Goal: Information Seeking & Learning: Learn about a topic

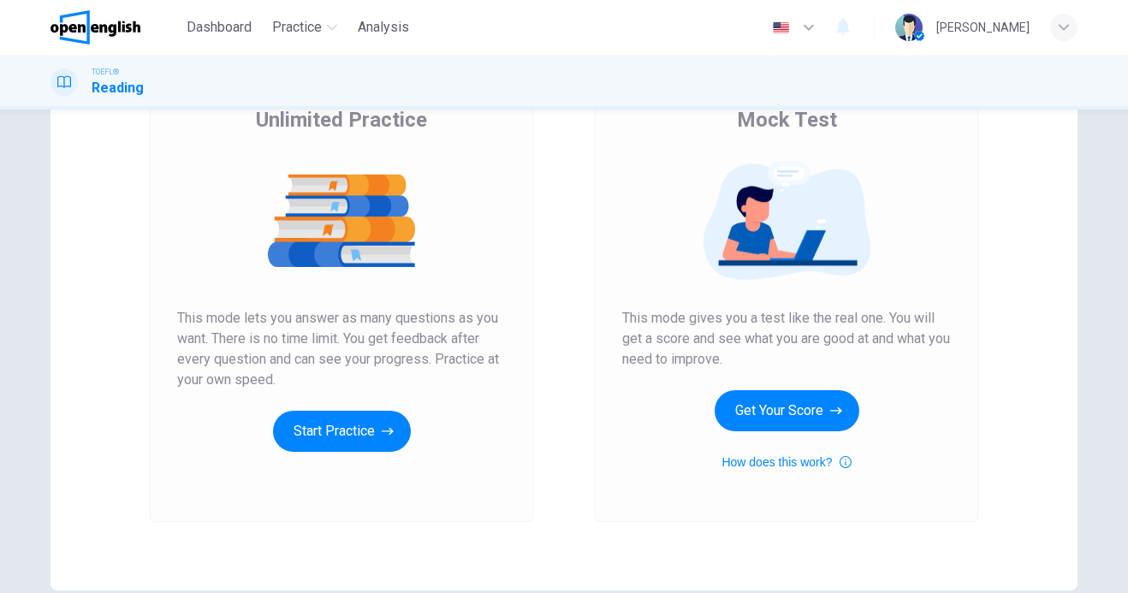
scroll to position [157, 0]
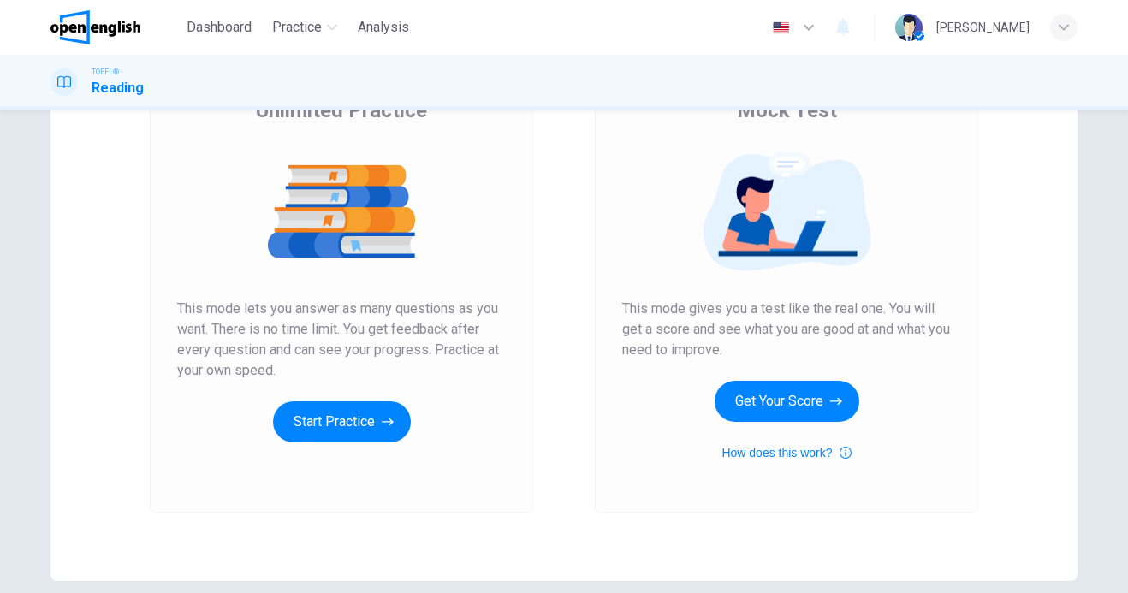
click at [353, 397] on div "Unlimited Practice This mode lets you answer as many questions as you want. The…" at bounding box center [341, 270] width 329 height 346
click at [360, 425] on button "Start Practice" at bounding box center [342, 421] width 138 height 41
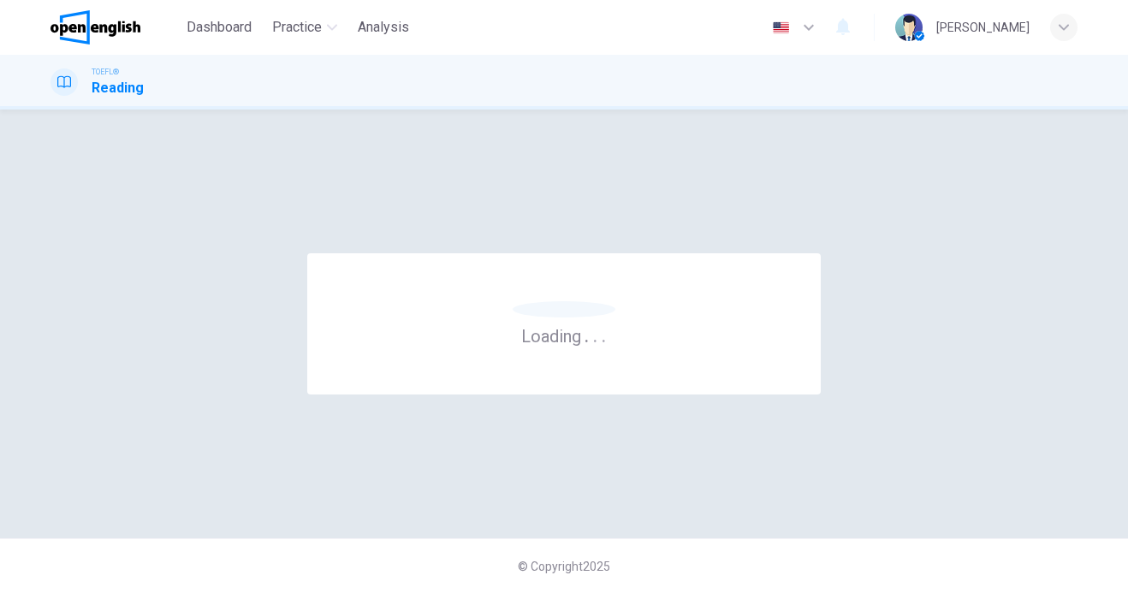
scroll to position [0, 0]
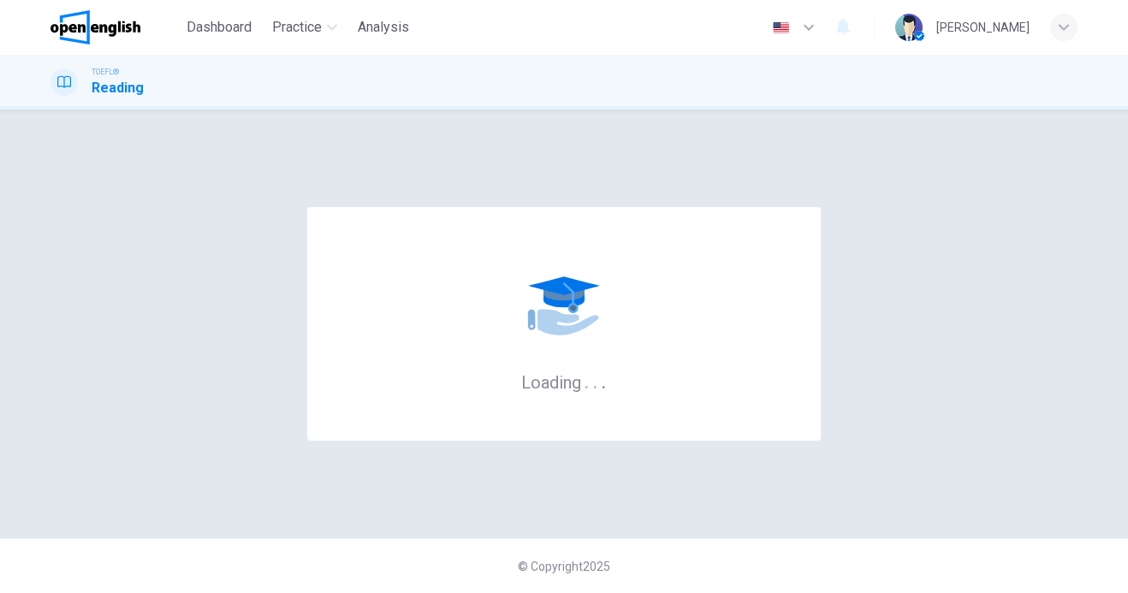
click at [360, 425] on div "Loading . . ." at bounding box center [563, 324] width 513 height 234
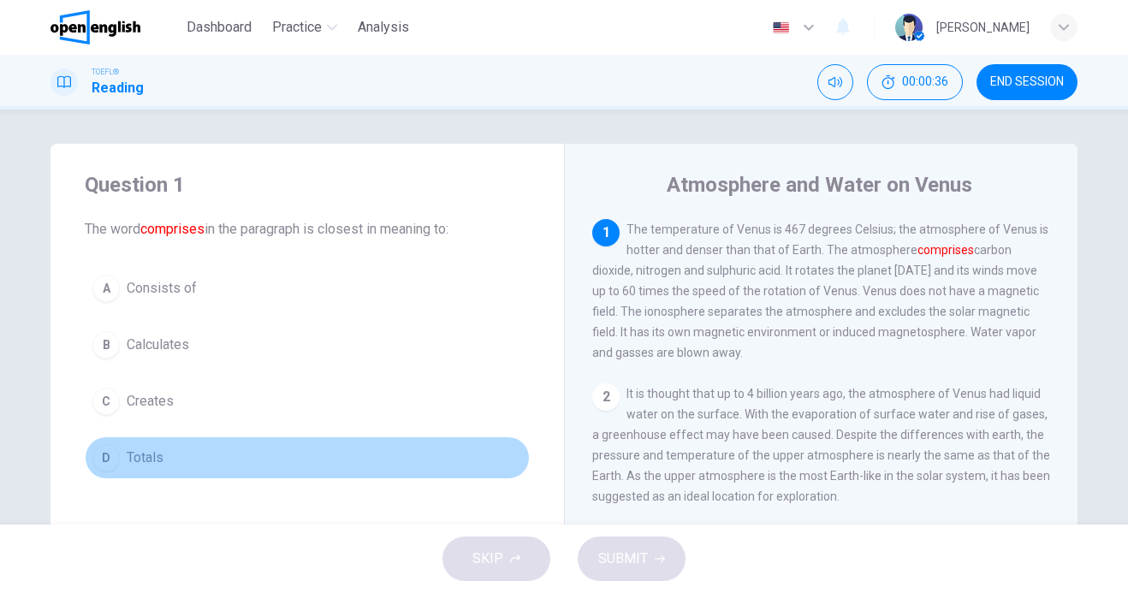
click at [161, 456] on button "D Totals" at bounding box center [307, 457] width 445 height 43
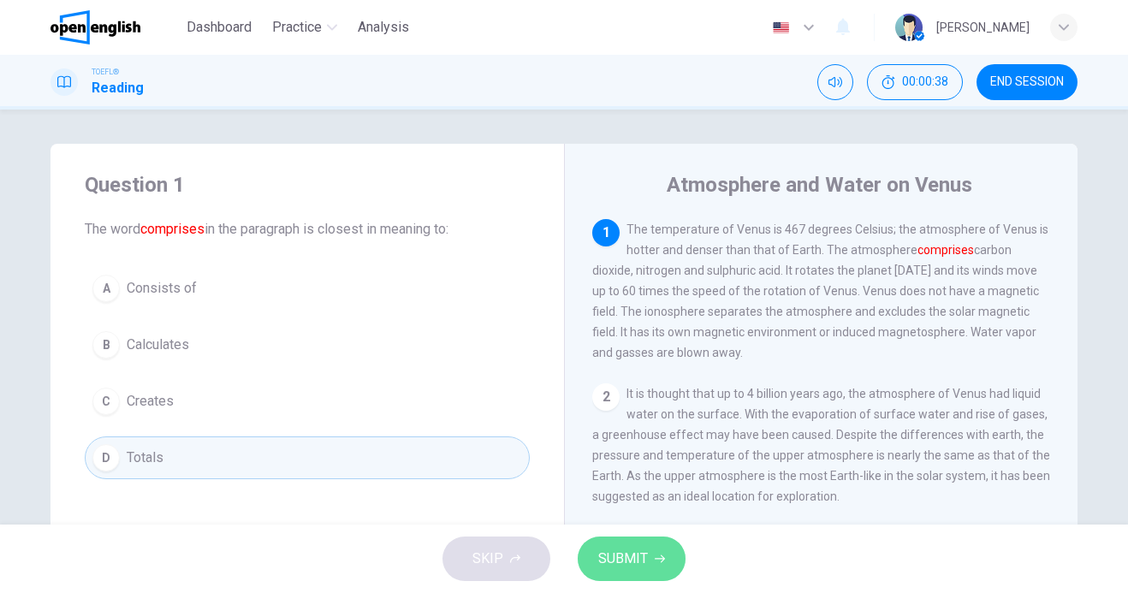
click at [628, 552] on span "SUBMIT" at bounding box center [623, 559] width 50 height 24
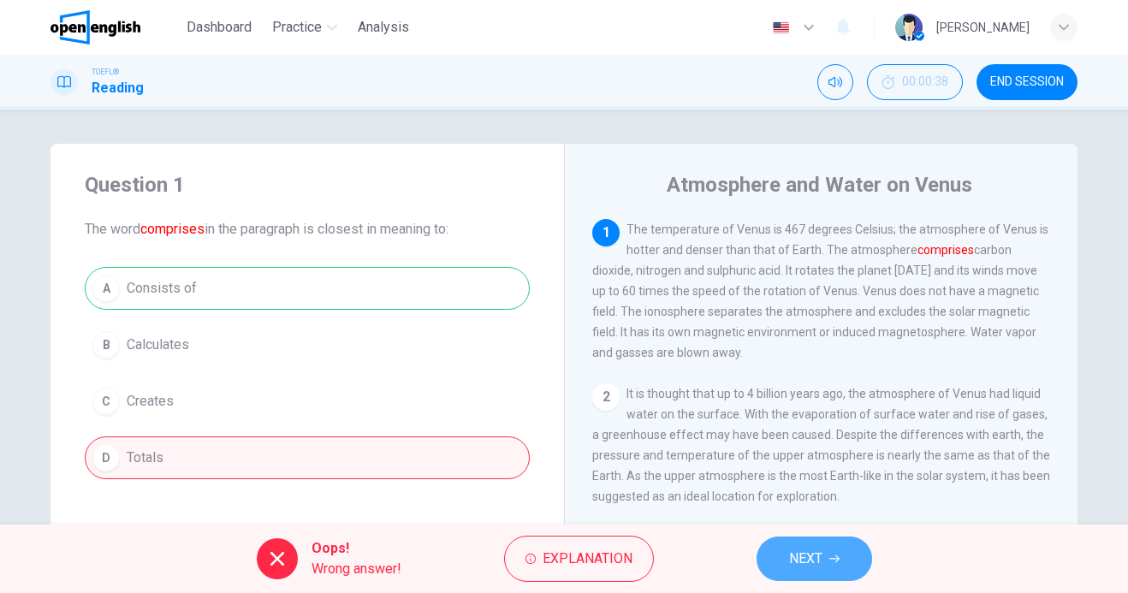
click at [820, 546] on button "NEXT" at bounding box center [814, 558] width 116 height 44
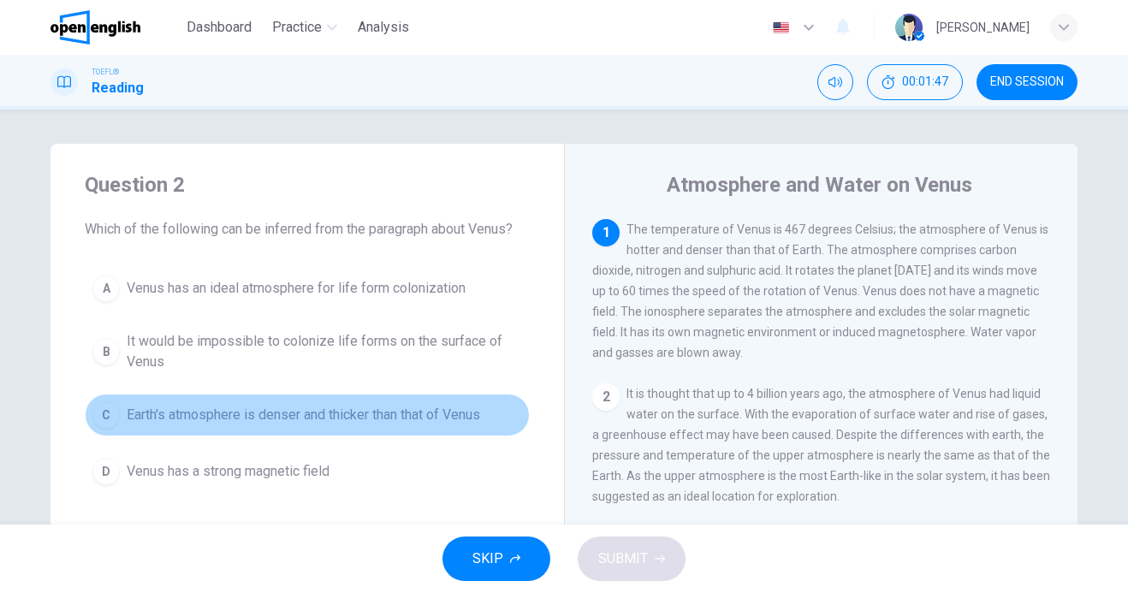
click at [244, 420] on span "Earth's atmosphere is denser and thicker than that of Venus" at bounding box center [303, 415] width 353 height 21
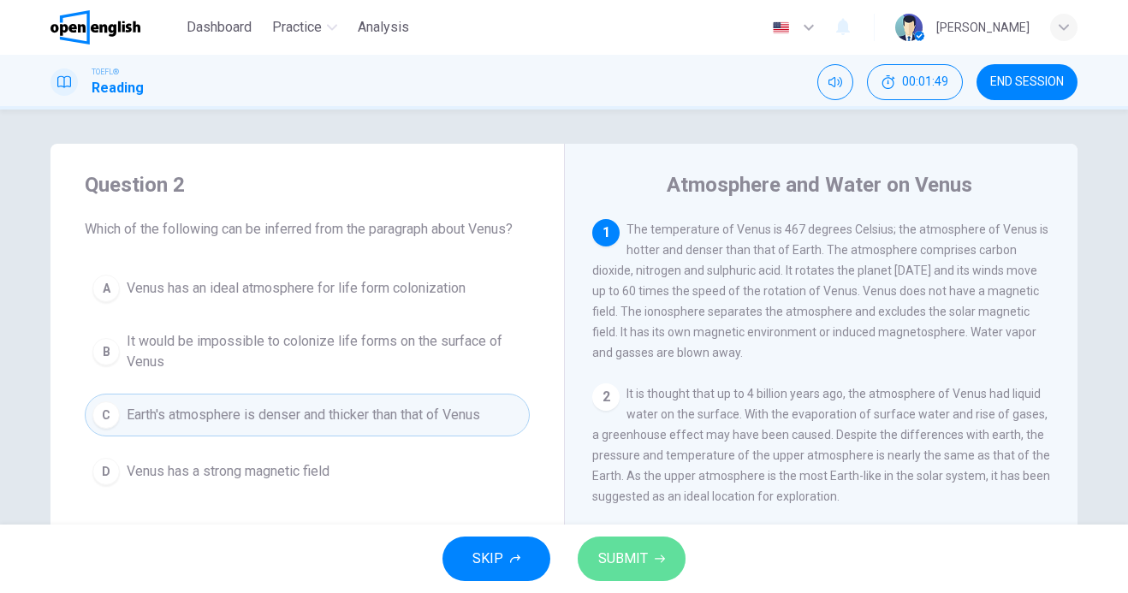
click at [626, 566] on span "SUBMIT" at bounding box center [623, 559] width 50 height 24
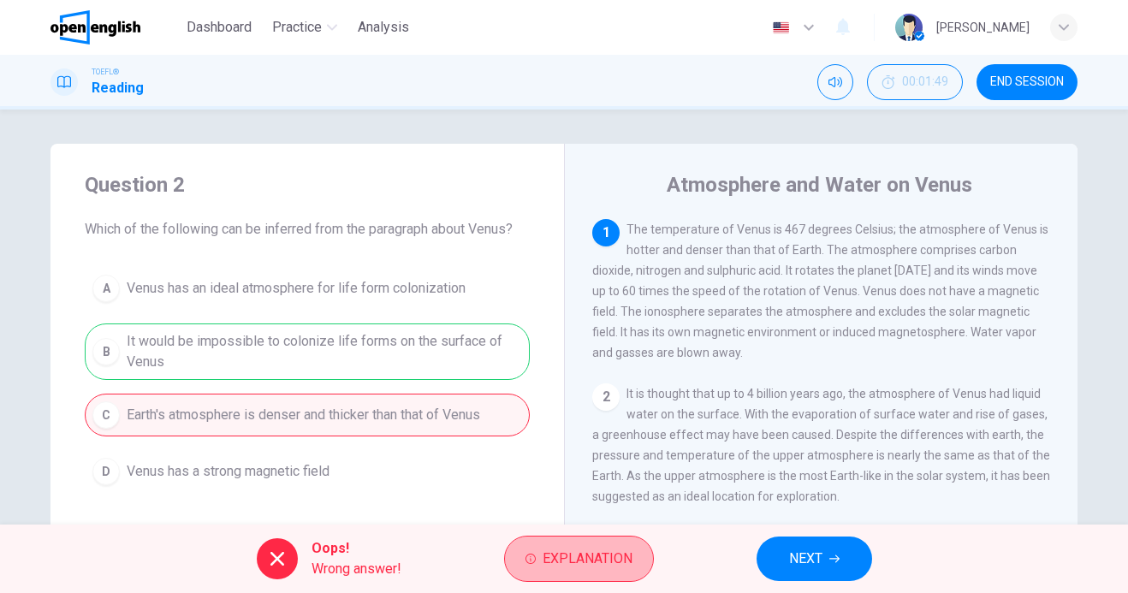
click at [626, 566] on span "Explanation" at bounding box center [587, 559] width 90 height 24
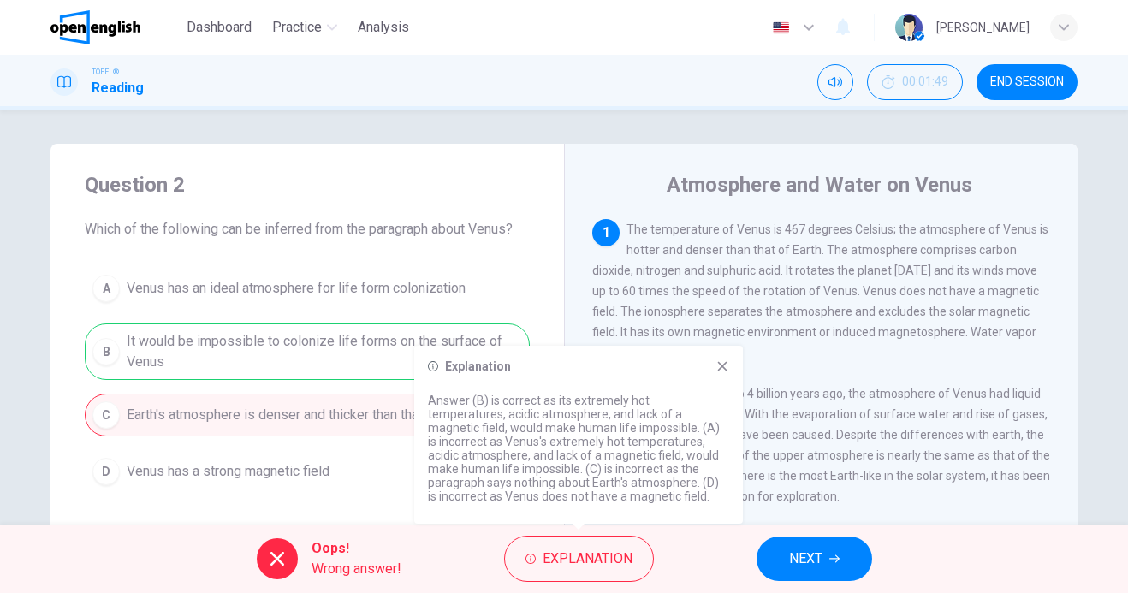
click at [821, 558] on span "NEXT" at bounding box center [805, 559] width 33 height 24
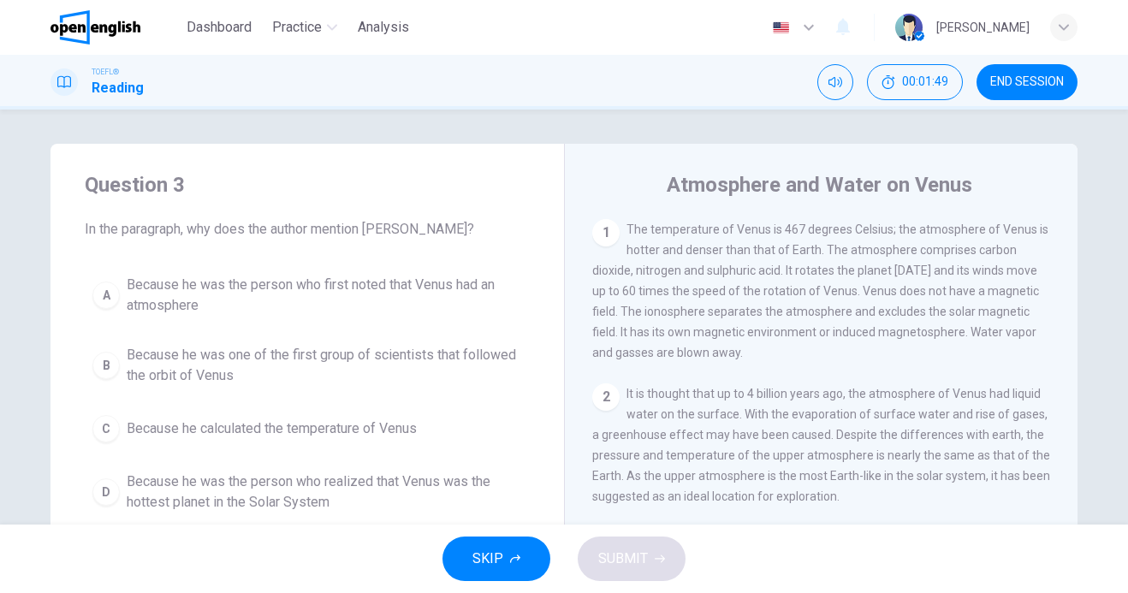
scroll to position [169, 0]
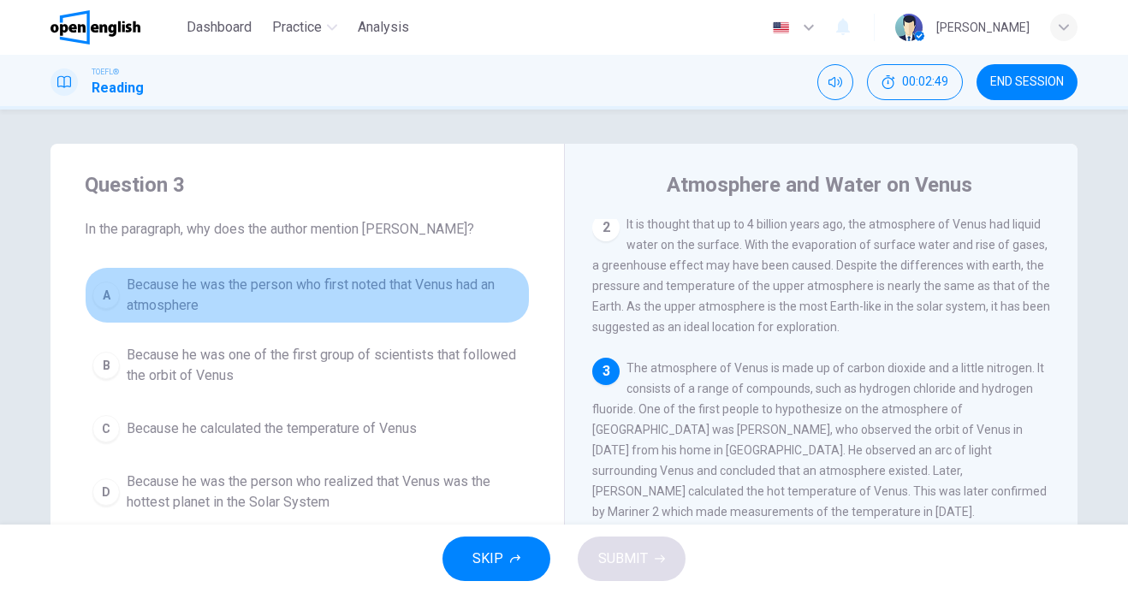
click at [416, 322] on button "A Because he was the person who first noted that Venus had an atmosphere" at bounding box center [307, 295] width 445 height 56
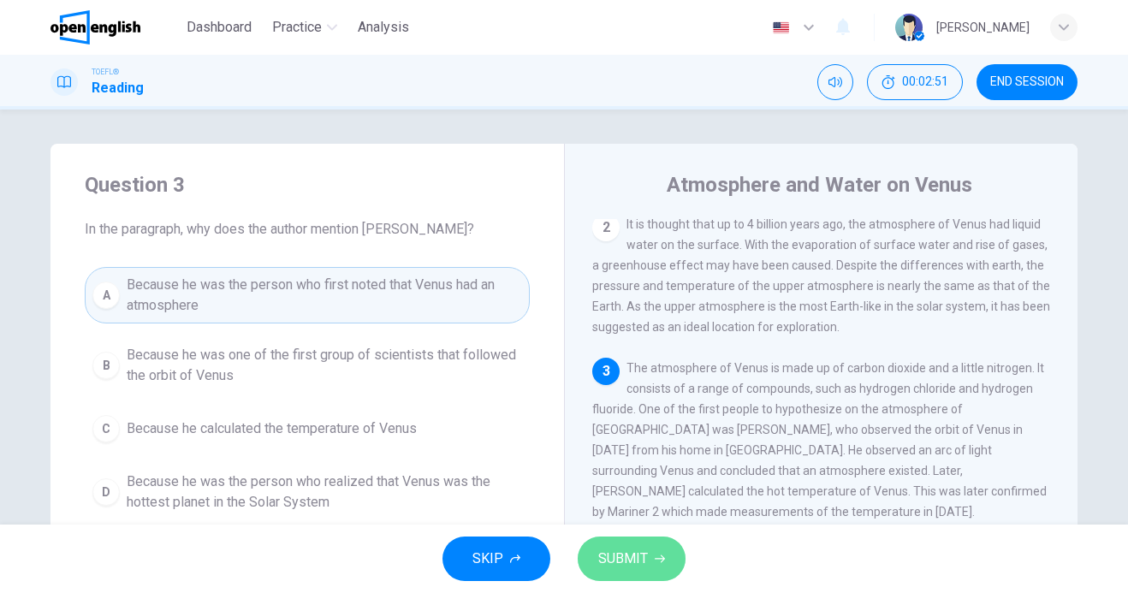
click at [611, 561] on span "SUBMIT" at bounding box center [623, 559] width 50 height 24
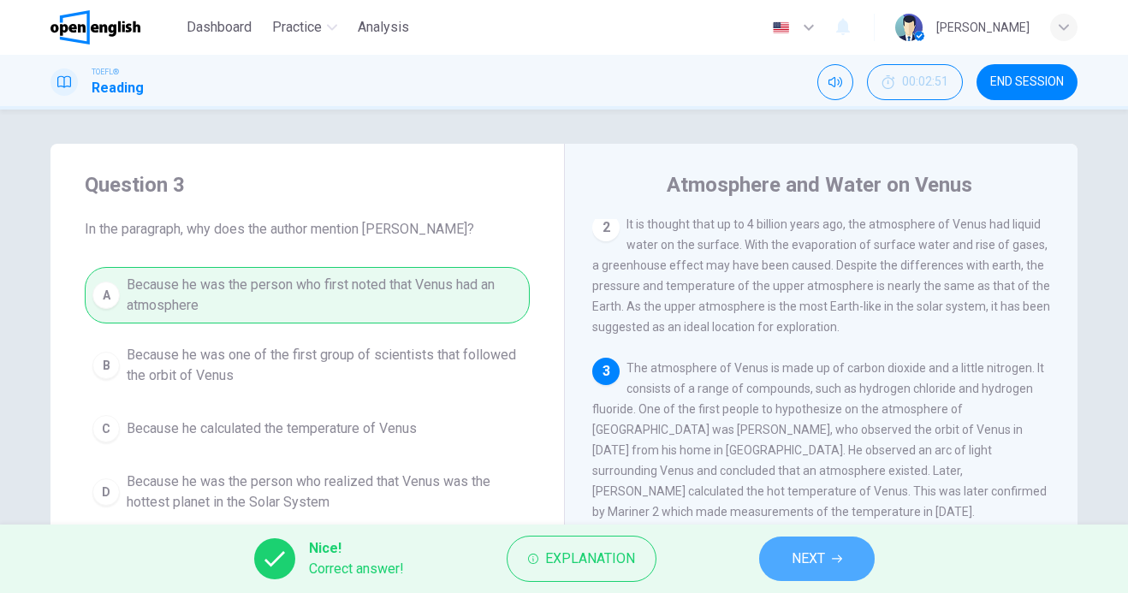
click at [822, 577] on button "NEXT" at bounding box center [817, 558] width 116 height 44
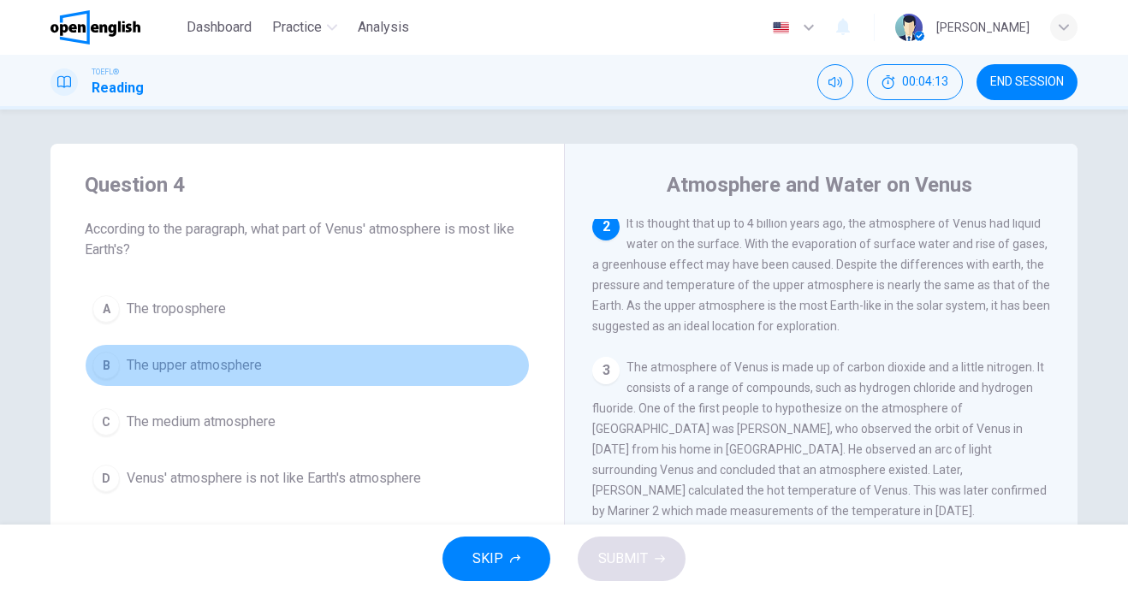
click at [244, 379] on button "B The upper atmosphere" at bounding box center [307, 365] width 445 height 43
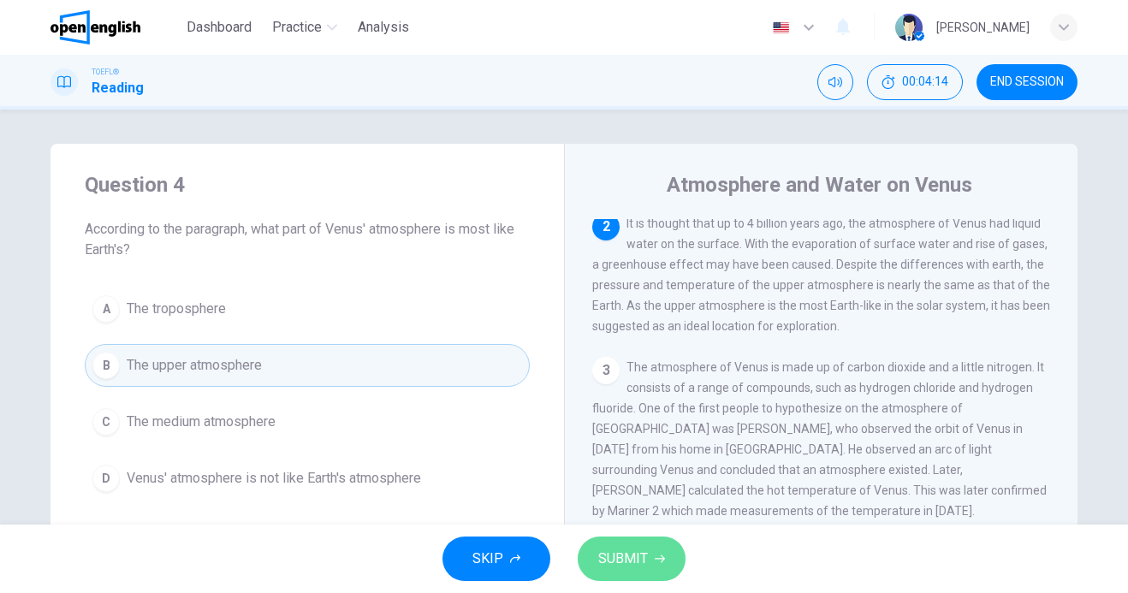
click at [621, 559] on span "SUBMIT" at bounding box center [623, 559] width 50 height 24
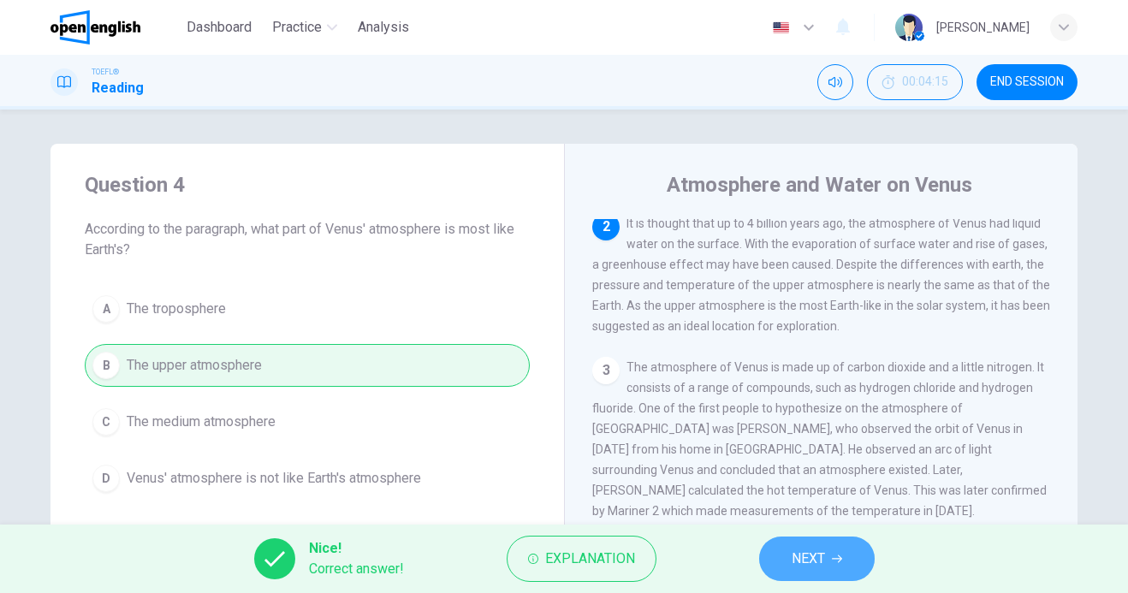
click at [809, 555] on span "NEXT" at bounding box center [807, 559] width 33 height 24
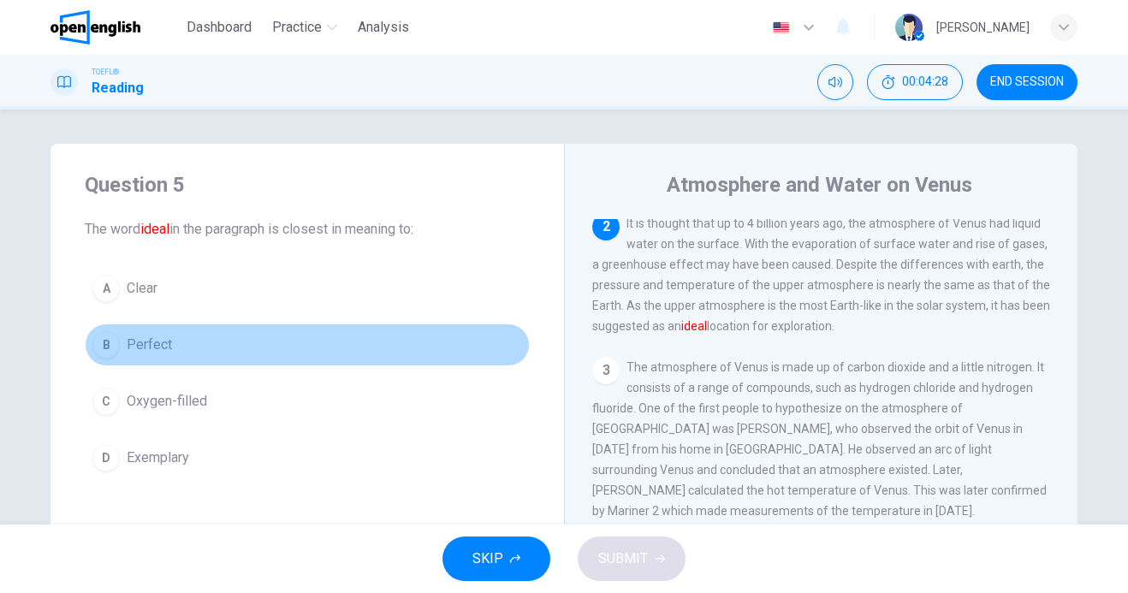
click at [178, 344] on button "B Perfect" at bounding box center [307, 344] width 445 height 43
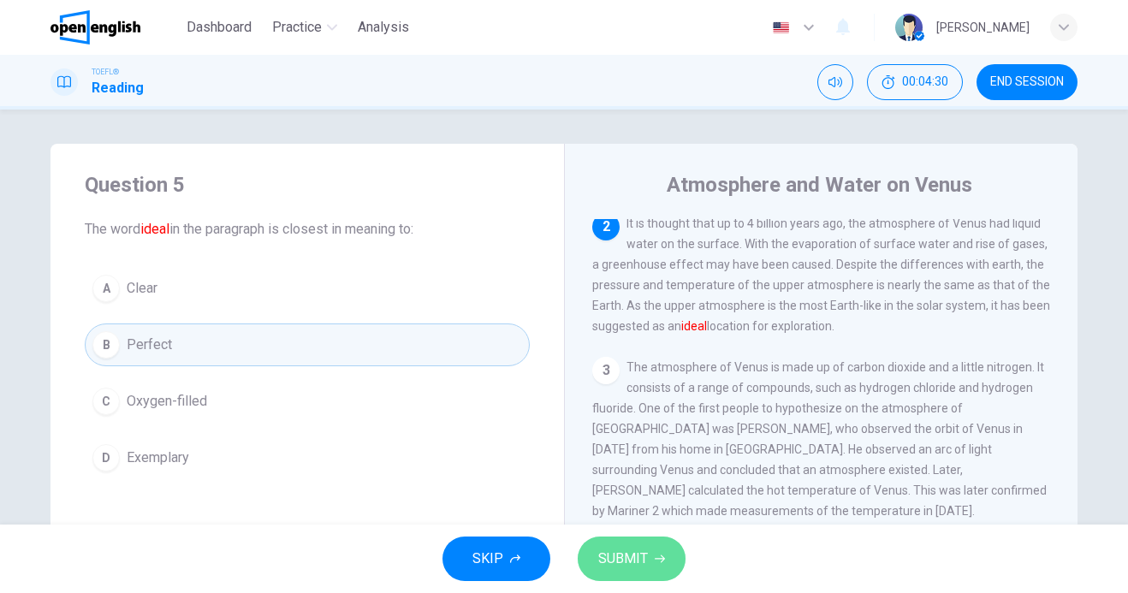
click at [634, 552] on span "SUBMIT" at bounding box center [623, 559] width 50 height 24
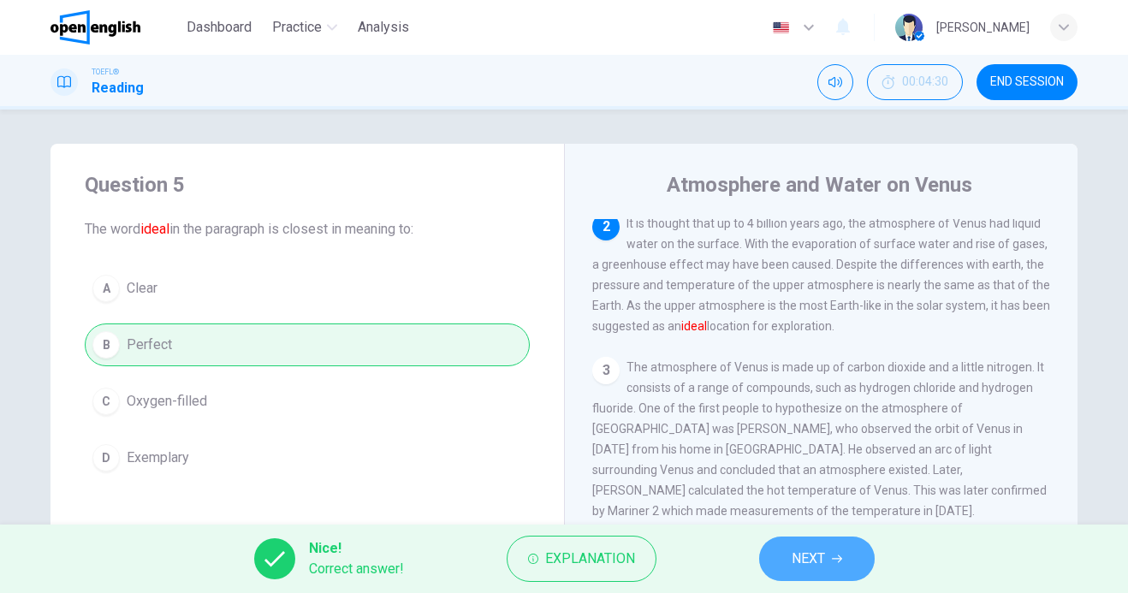
click at [838, 547] on button "NEXT" at bounding box center [817, 558] width 116 height 44
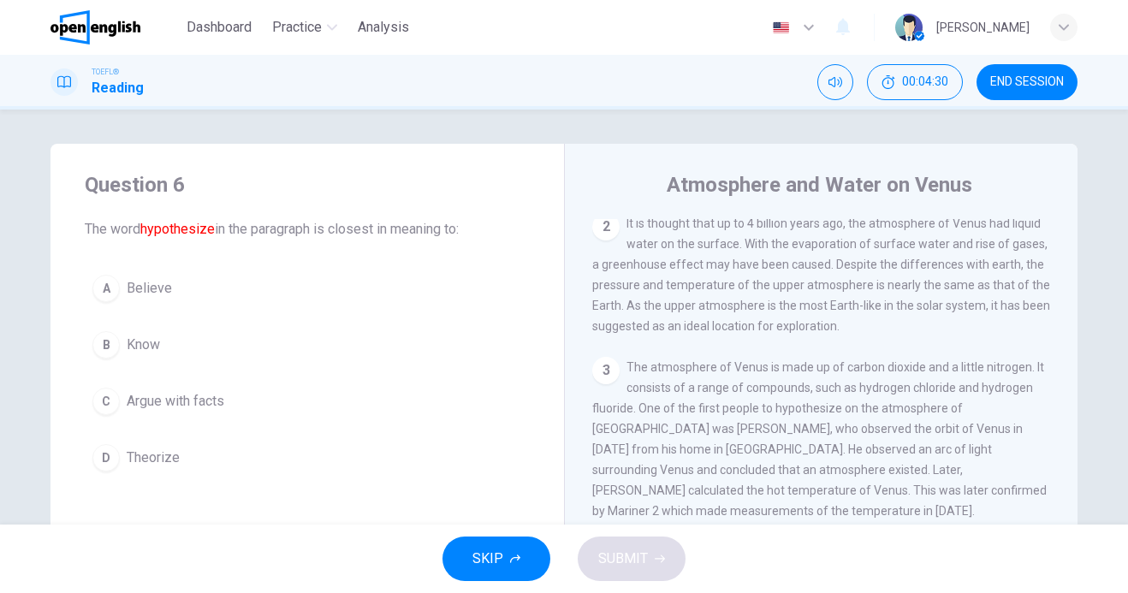
scroll to position [361, 0]
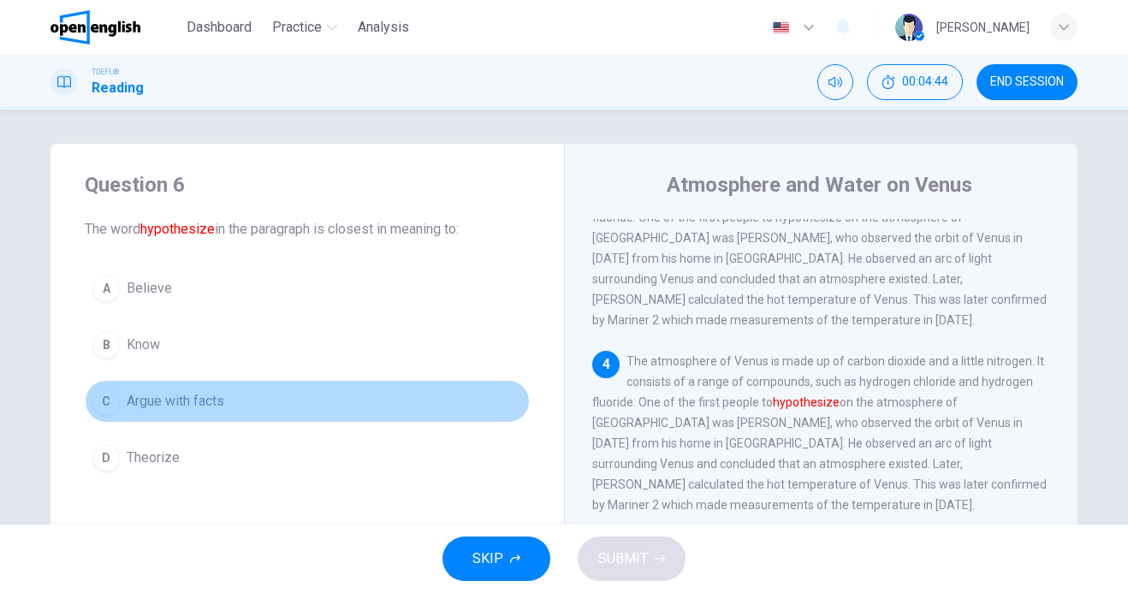
click at [283, 406] on button "C Argue with facts" at bounding box center [307, 401] width 445 height 43
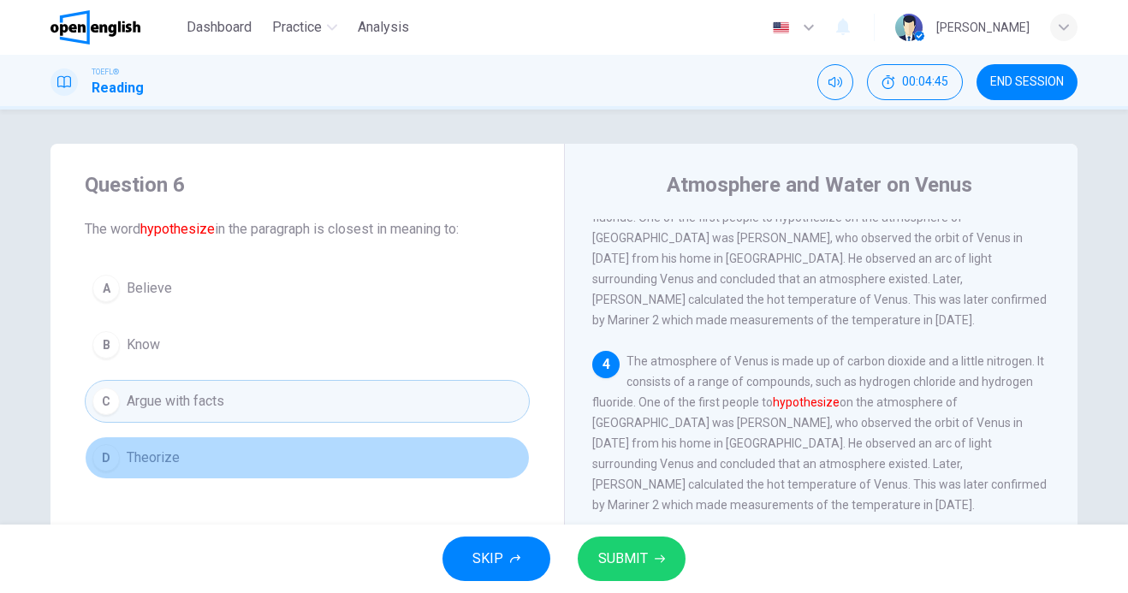
click at [273, 454] on button "D Theorize" at bounding box center [307, 457] width 445 height 43
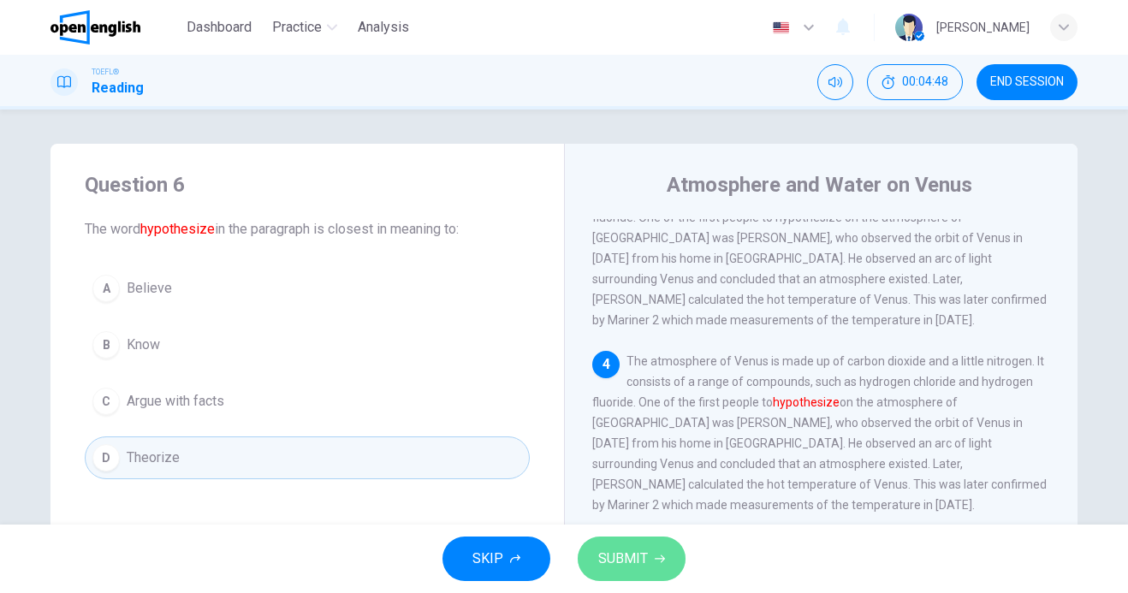
click at [630, 575] on button "SUBMIT" at bounding box center [632, 558] width 108 height 44
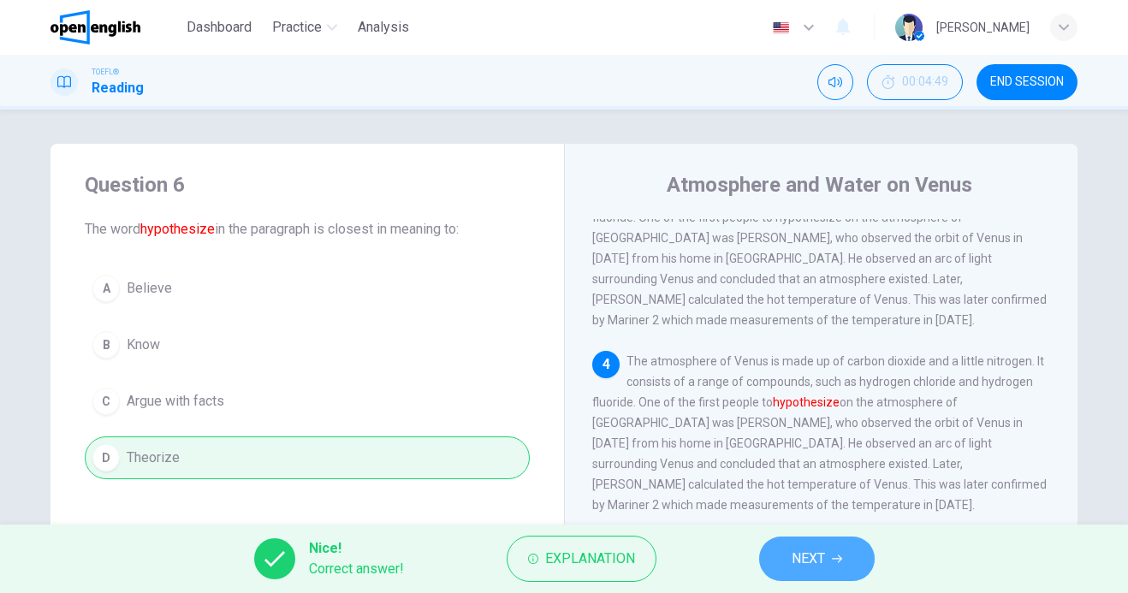
click at [826, 557] on button "NEXT" at bounding box center [817, 558] width 116 height 44
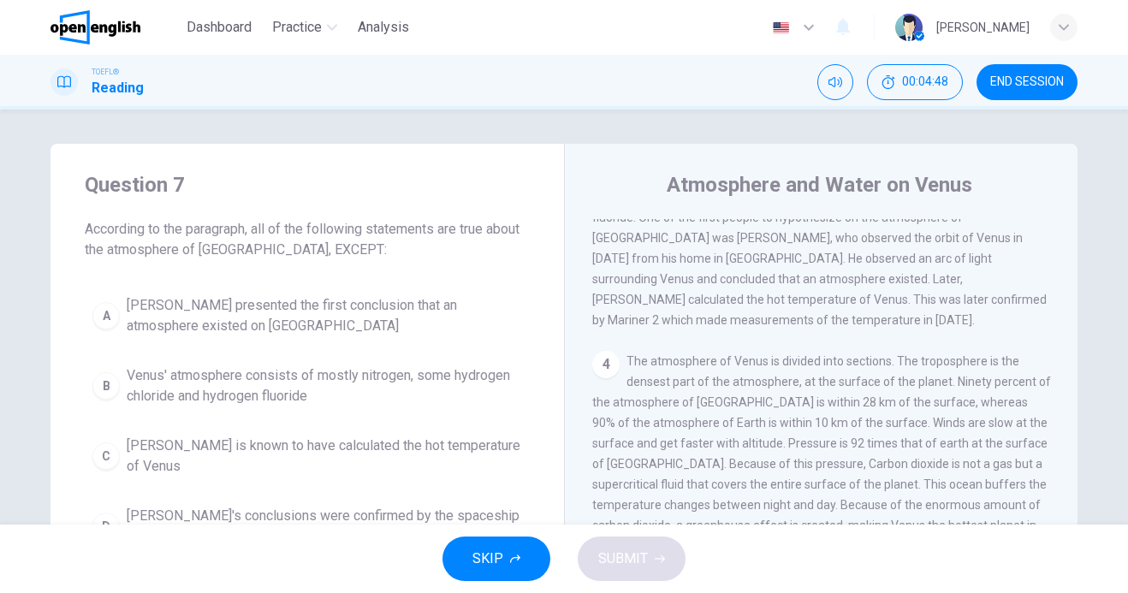
scroll to position [319, 0]
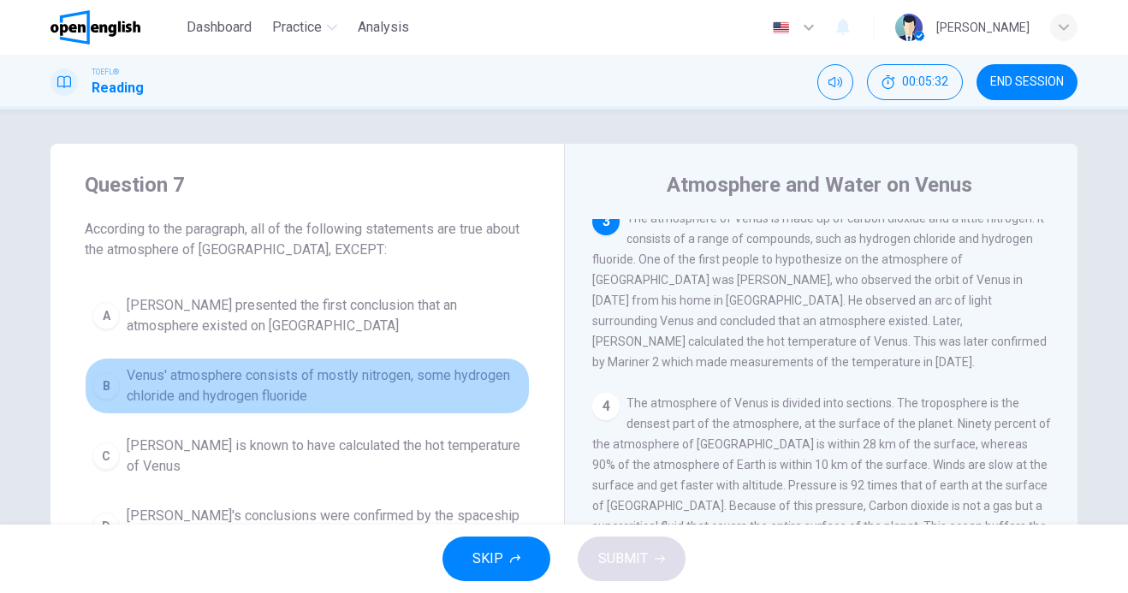
click at [402, 406] on span "Venus' atmosphere consists of mostly nitrogen, some hydrogen chloride and hydro…" at bounding box center [324, 385] width 395 height 41
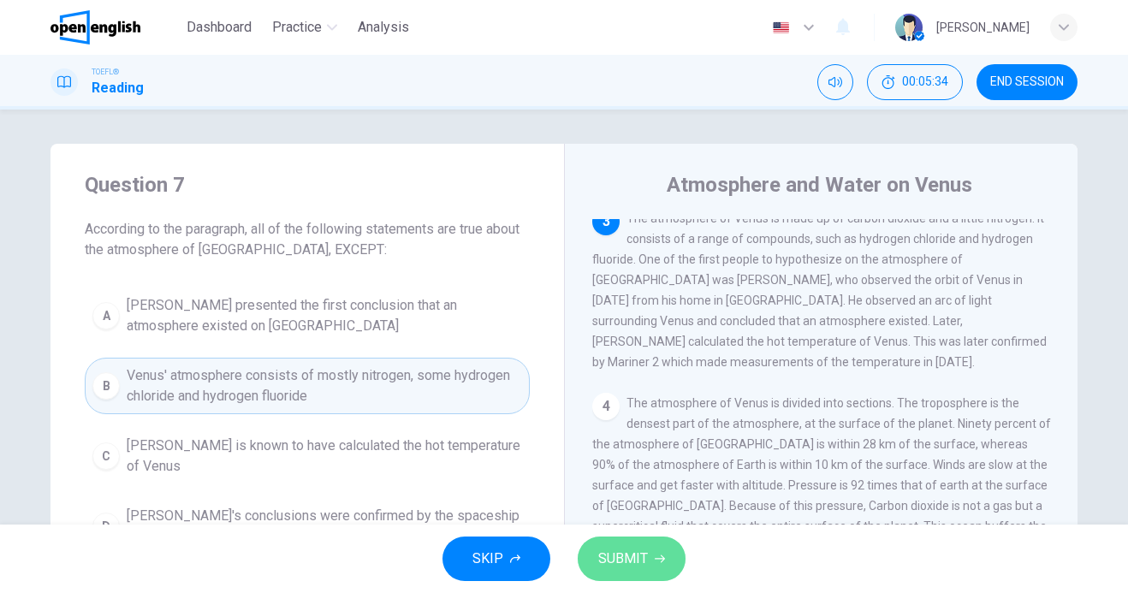
click at [626, 558] on span "SUBMIT" at bounding box center [623, 559] width 50 height 24
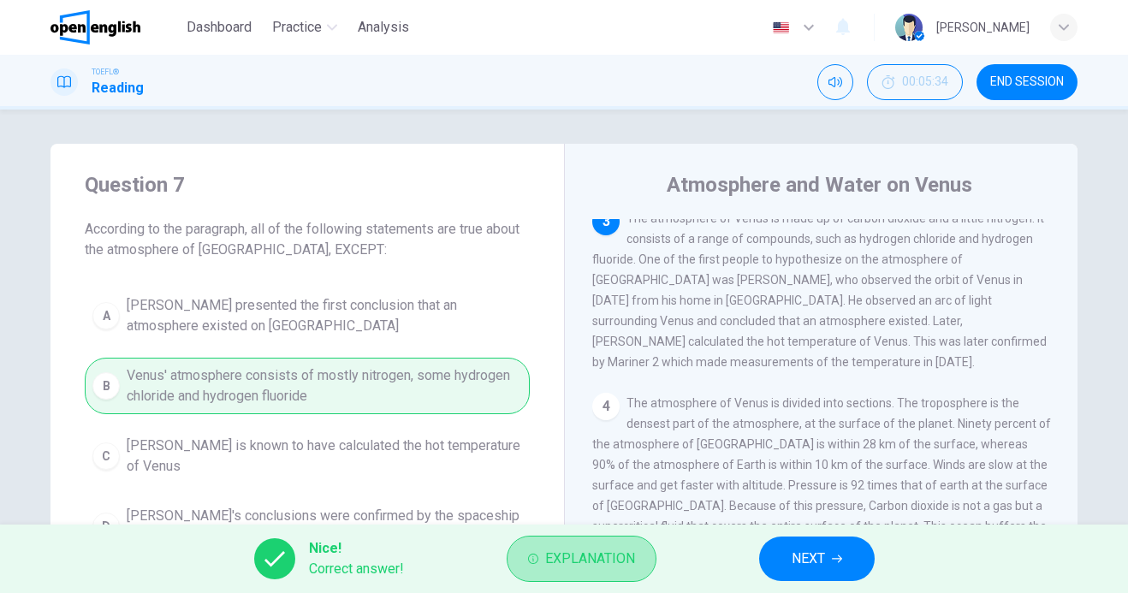
click at [626, 558] on span "Explanation" at bounding box center [590, 559] width 90 height 24
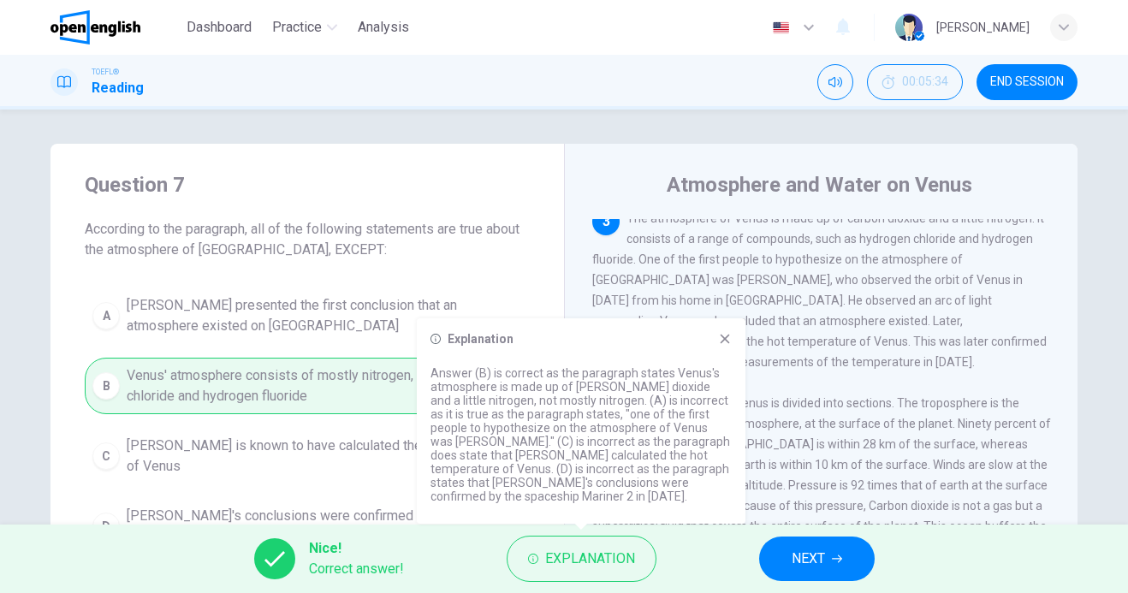
drag, startPoint x: 626, startPoint y: 558, endPoint x: 594, endPoint y: 433, distance: 129.1
click at [594, 433] on body "This site uses cookies, as explained in our Privacy Policy . If you agree to th…" at bounding box center [564, 296] width 1128 height 593
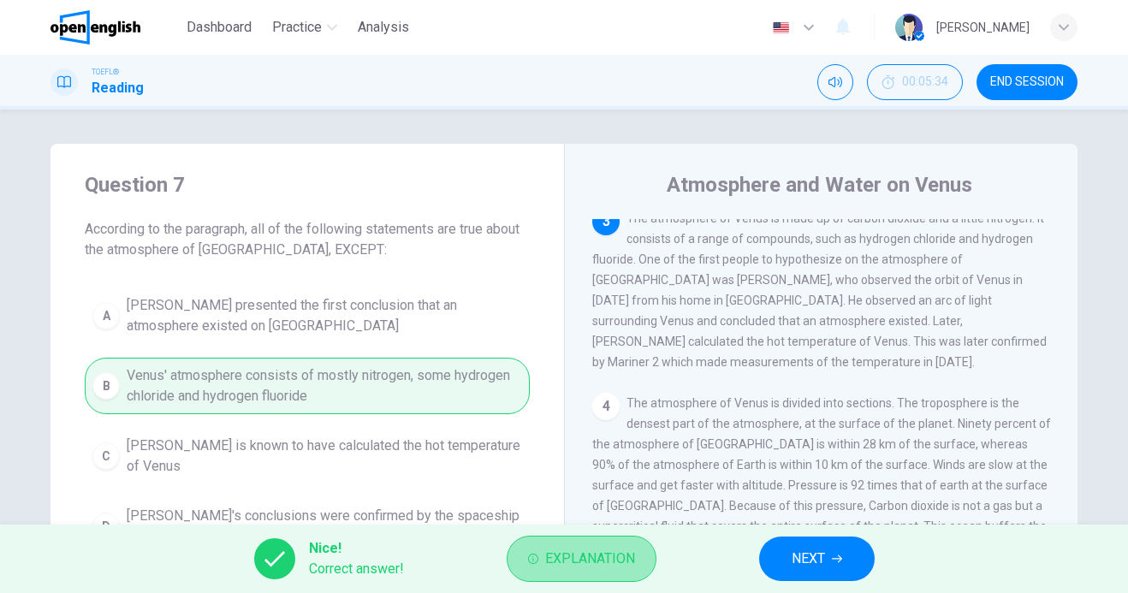
click at [592, 548] on span "Explanation" at bounding box center [590, 559] width 90 height 24
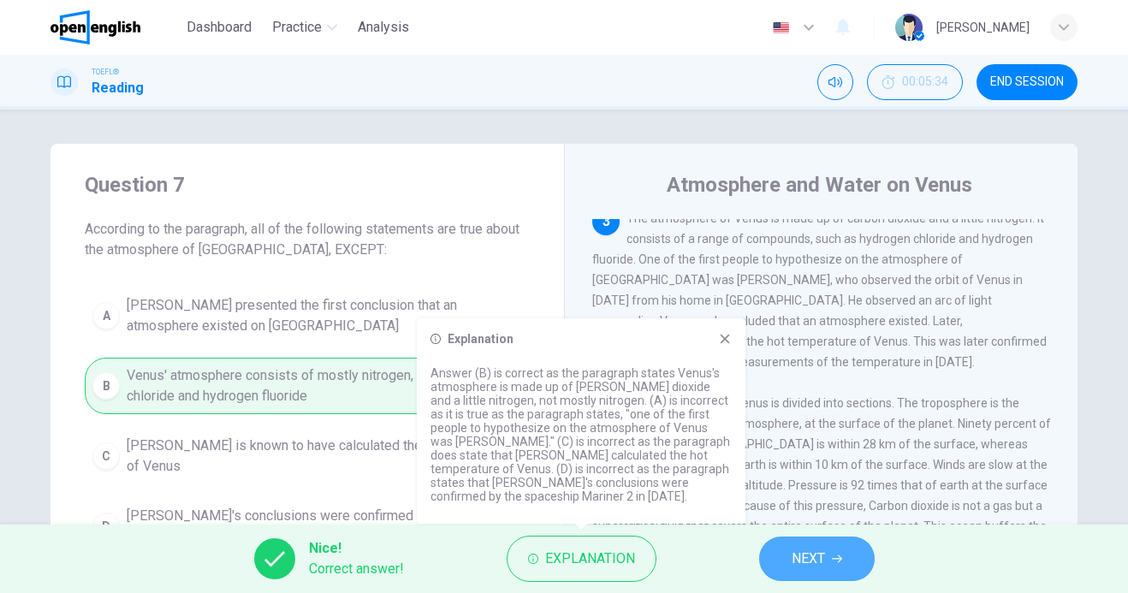
click at [829, 561] on button "NEXT" at bounding box center [817, 558] width 116 height 44
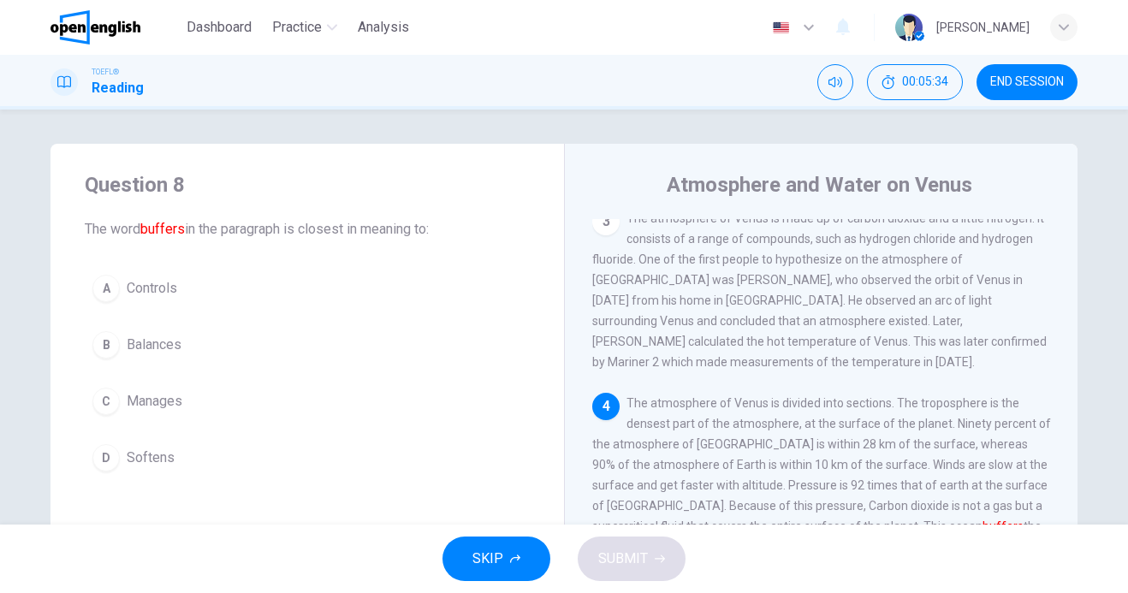
scroll to position [404, 0]
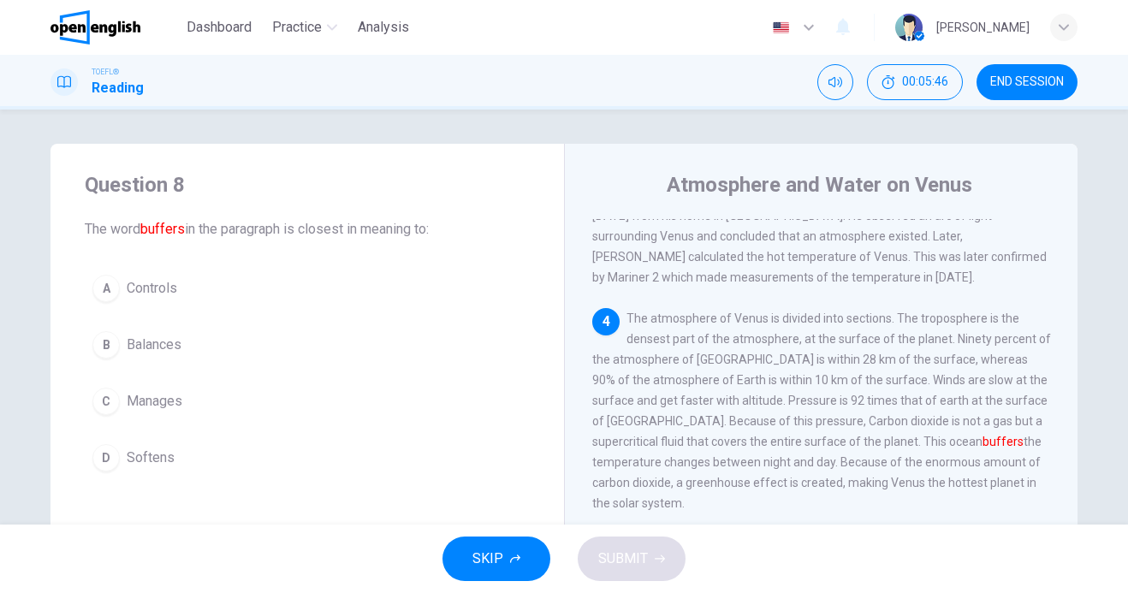
drag, startPoint x: 384, startPoint y: 362, endPoint x: 211, endPoint y: 415, distance: 180.8
click at [211, 415] on div "A Controls B Balances C Manages D Softens" at bounding box center [307, 373] width 445 height 212
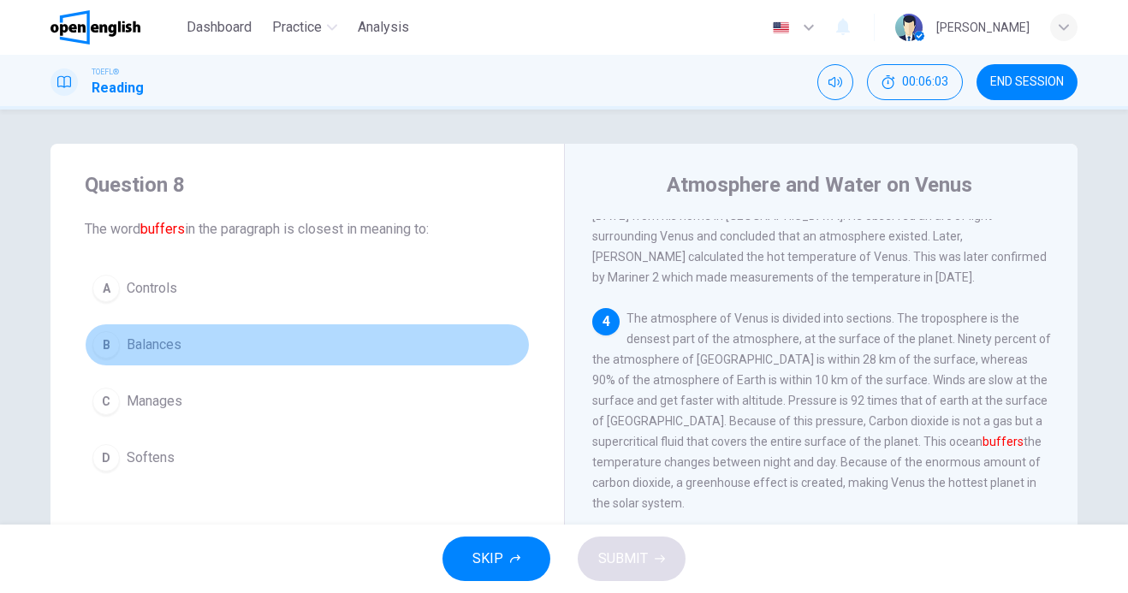
click at [161, 350] on span "Balances" at bounding box center [154, 345] width 55 height 21
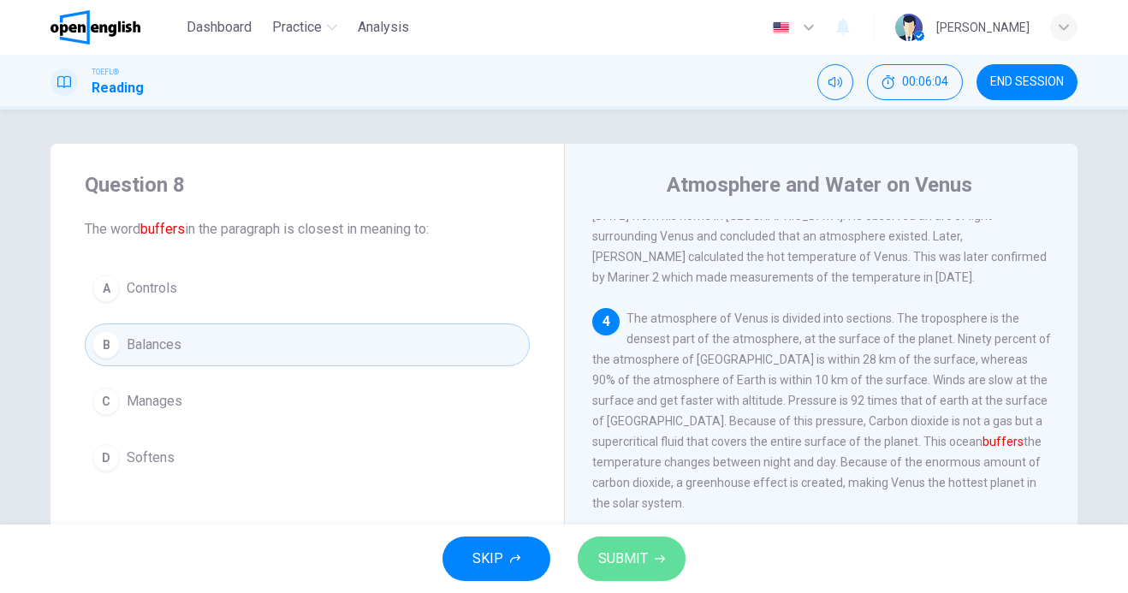
click at [632, 548] on span "SUBMIT" at bounding box center [623, 559] width 50 height 24
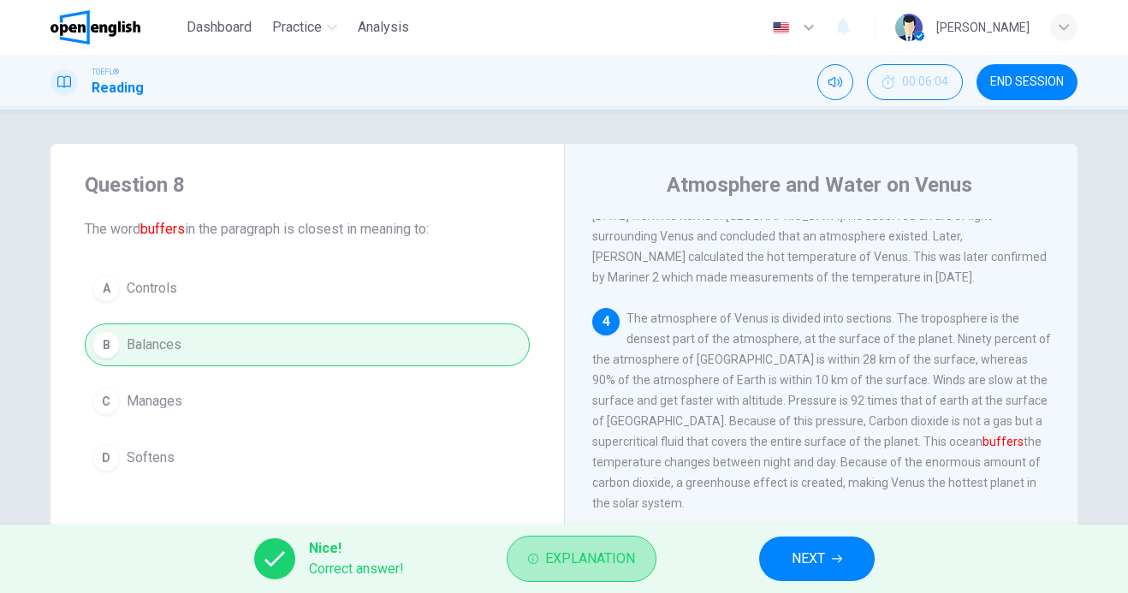
click at [632, 548] on span "Explanation" at bounding box center [590, 559] width 90 height 24
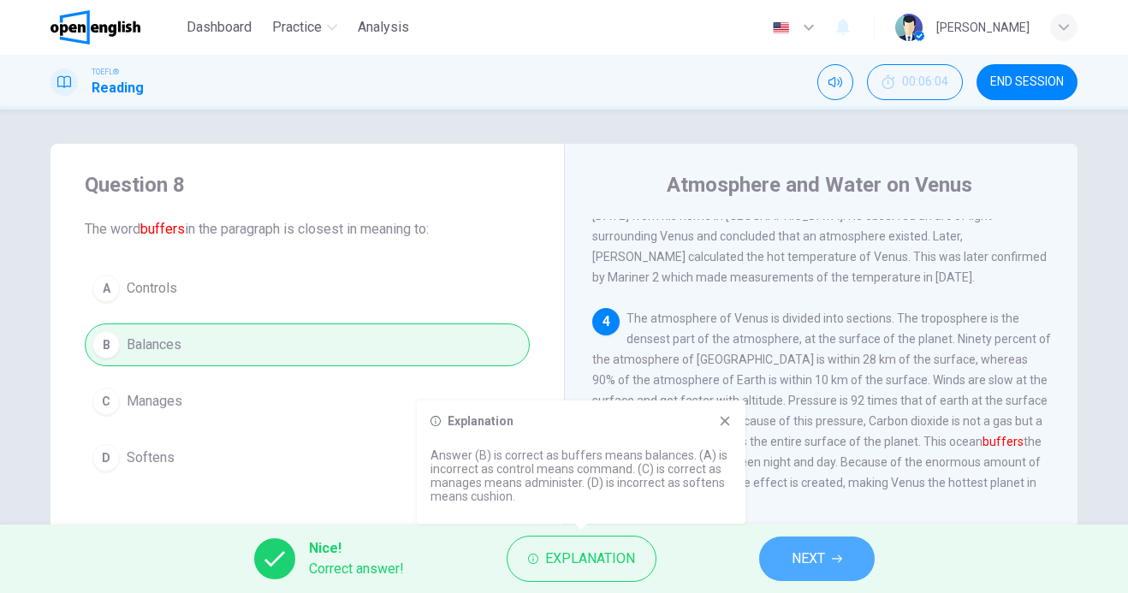
click at [822, 558] on span "NEXT" at bounding box center [807, 559] width 33 height 24
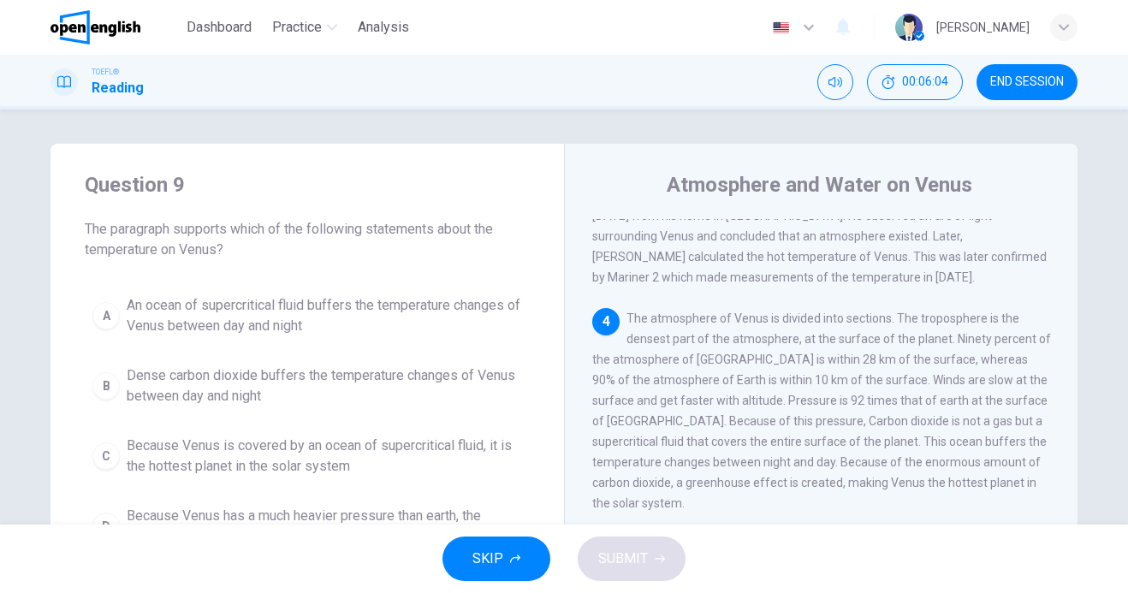
scroll to position [511, 0]
